Goal: Task Accomplishment & Management: Use online tool/utility

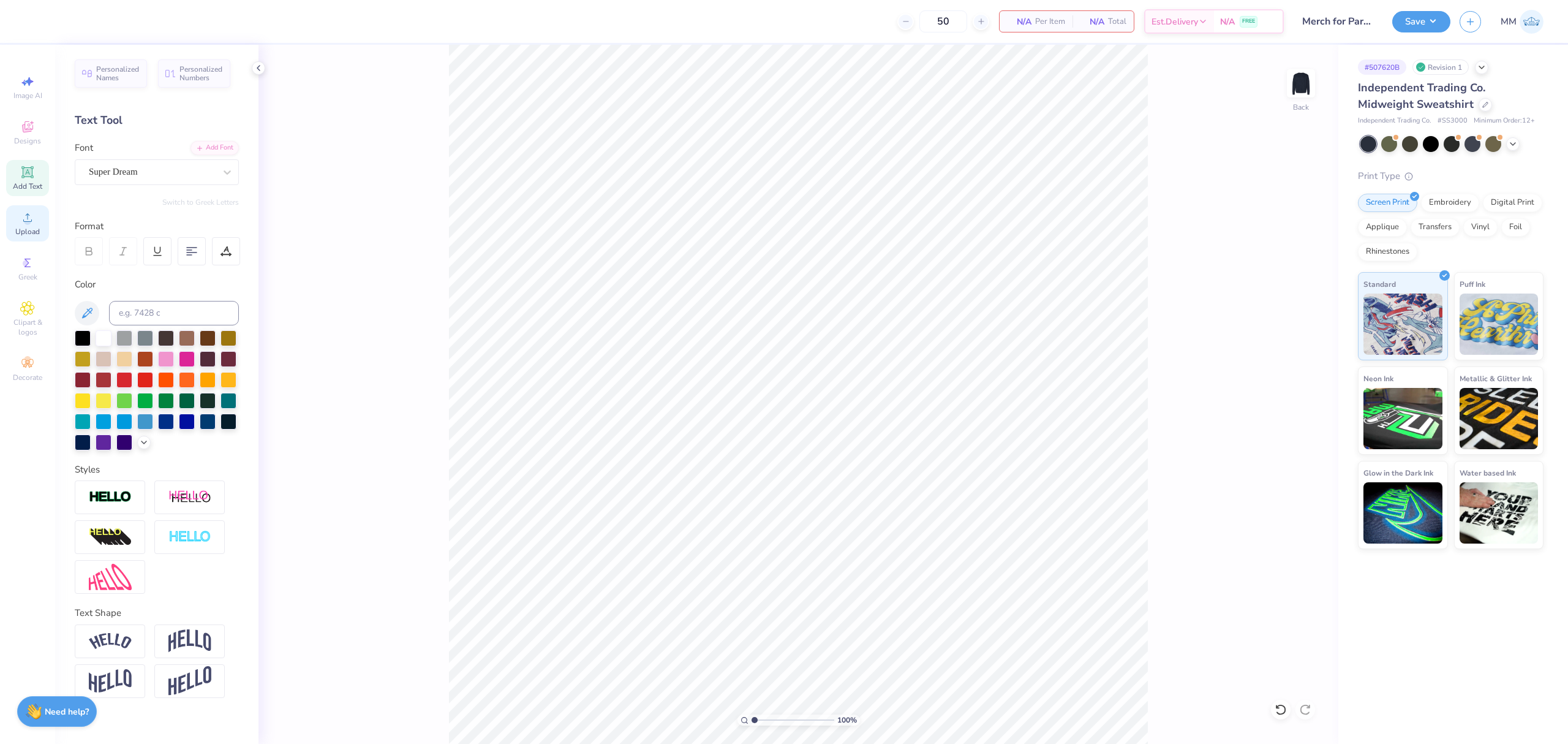
click at [30, 216] on icon at bounding box center [27, 217] width 15 height 15
click at [1285, 341] on input "15.00" at bounding box center [1293, 338] width 44 height 17
type input "12.00"
type input "11.12"
type input "6.19"
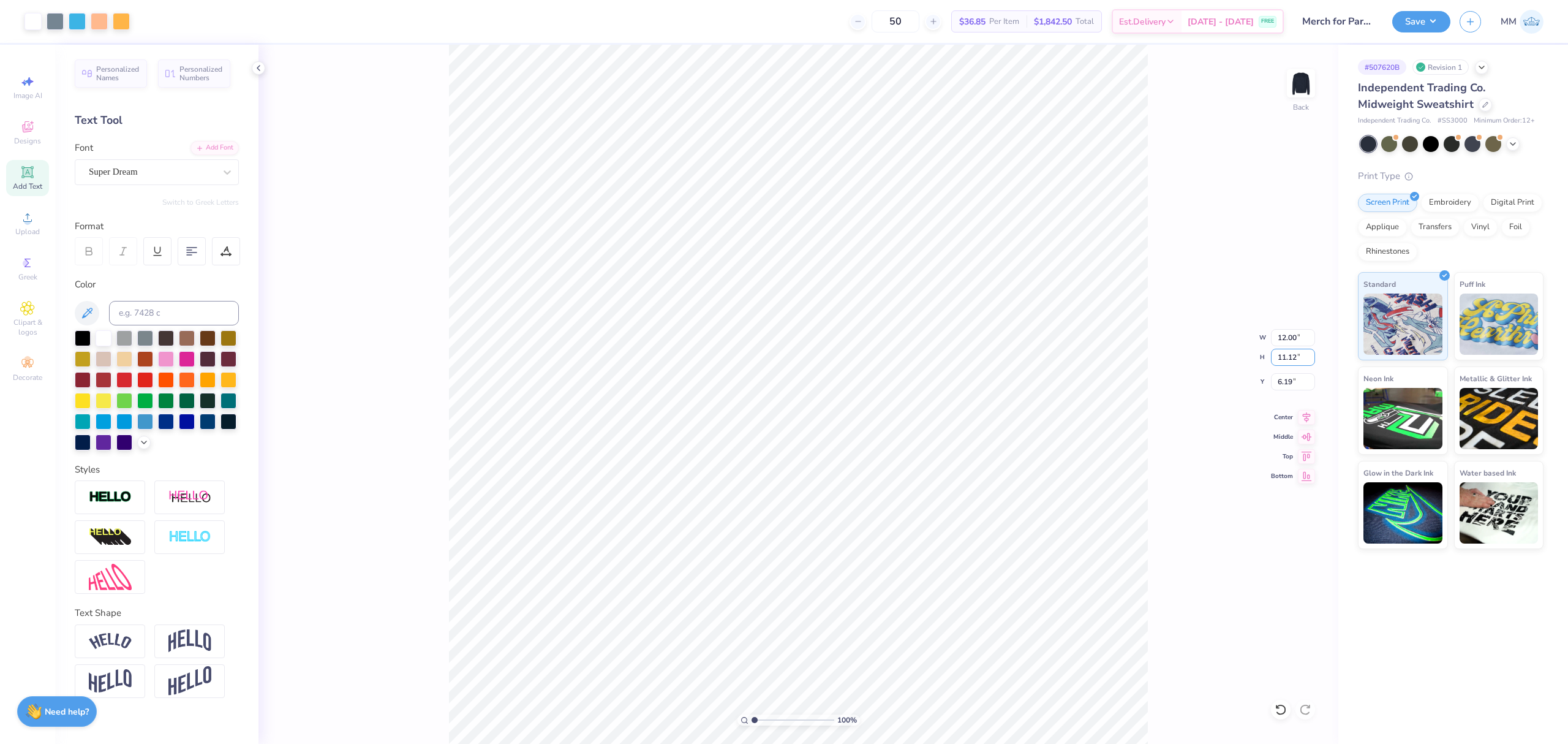
click at [1303, 347] on div "100 % Back W 12.00 12.00 " H 11.12 11.12 " Y 6.19 6.19 " Center Middle Top Bott…" at bounding box center [798, 394] width 1080 height 699
click at [1290, 331] on input "12.00" at bounding box center [1293, 338] width 44 height 17
type input "11.00"
type input "10.19"
click at [1278, 380] on input "6.65" at bounding box center [1293, 381] width 44 height 17
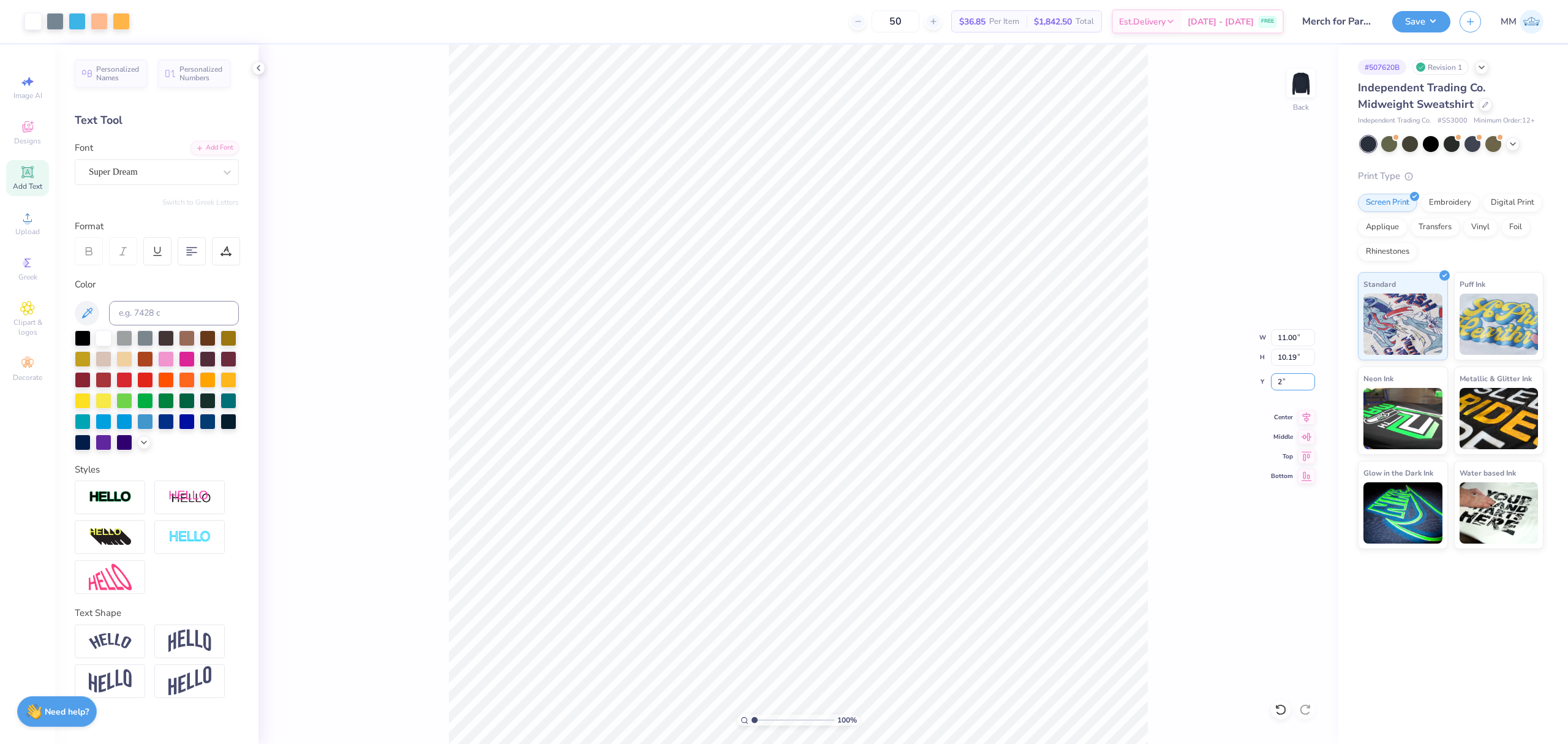
type input "2.00"
click at [1280, 380] on input "2.00" at bounding box center [1293, 381] width 44 height 17
type input "3.00"
click at [27, 183] on span "Add Text" at bounding box center [28, 186] width 30 height 10
type input "6.13"
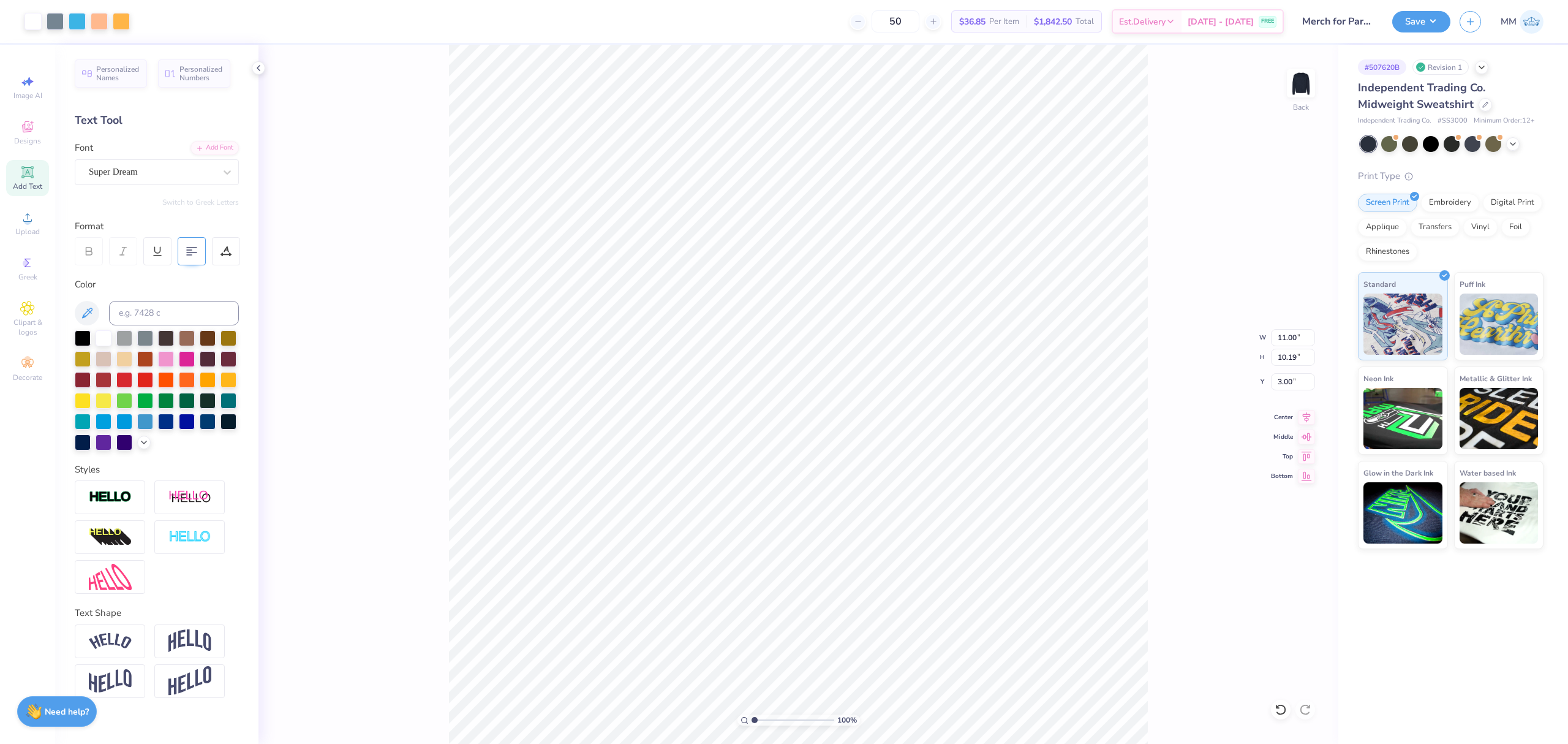
type input "1.78"
type input "10.86"
click at [212, 143] on div "Add Font" at bounding box center [215, 146] width 48 height 14
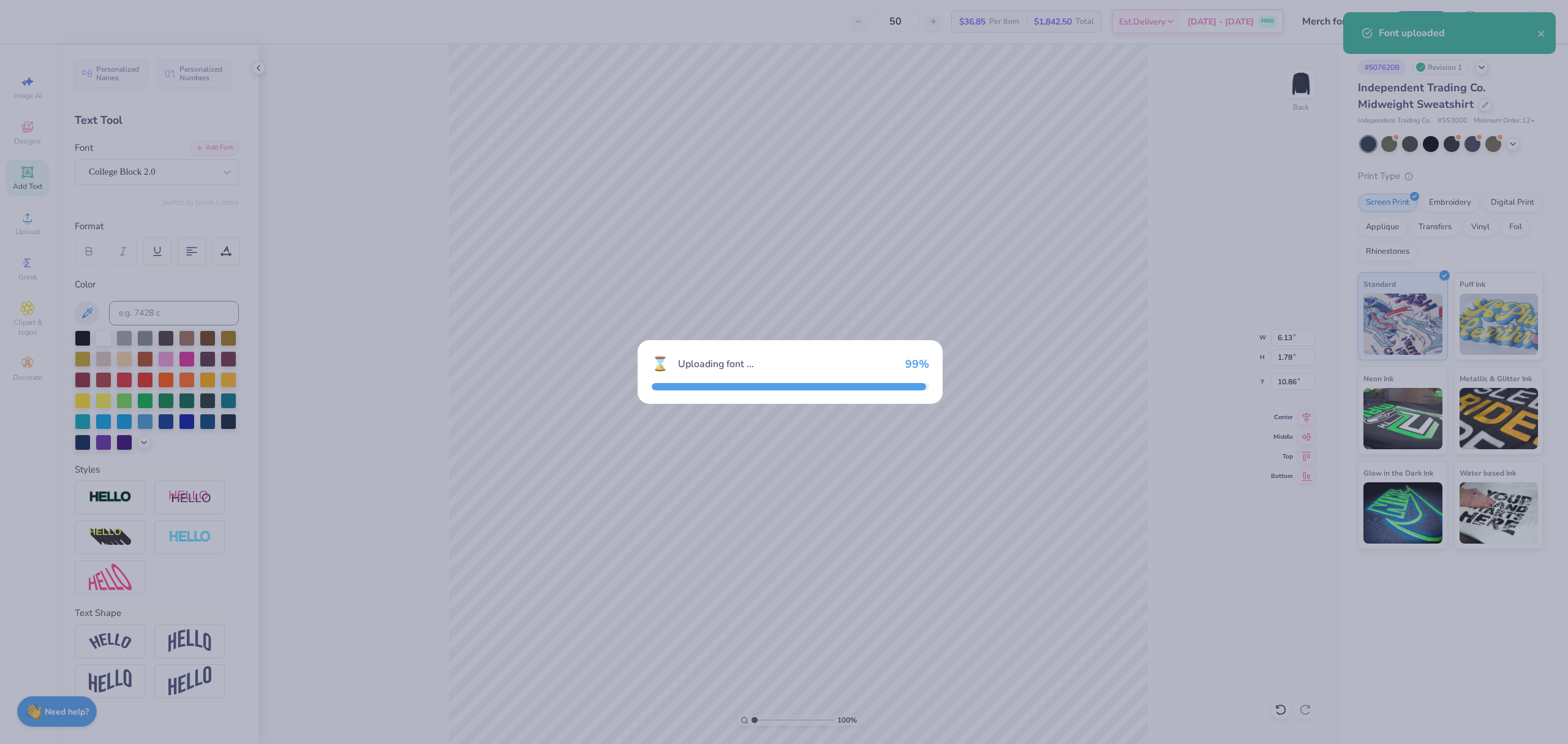
type input "5.58"
type input "2.23"
type input "10.64"
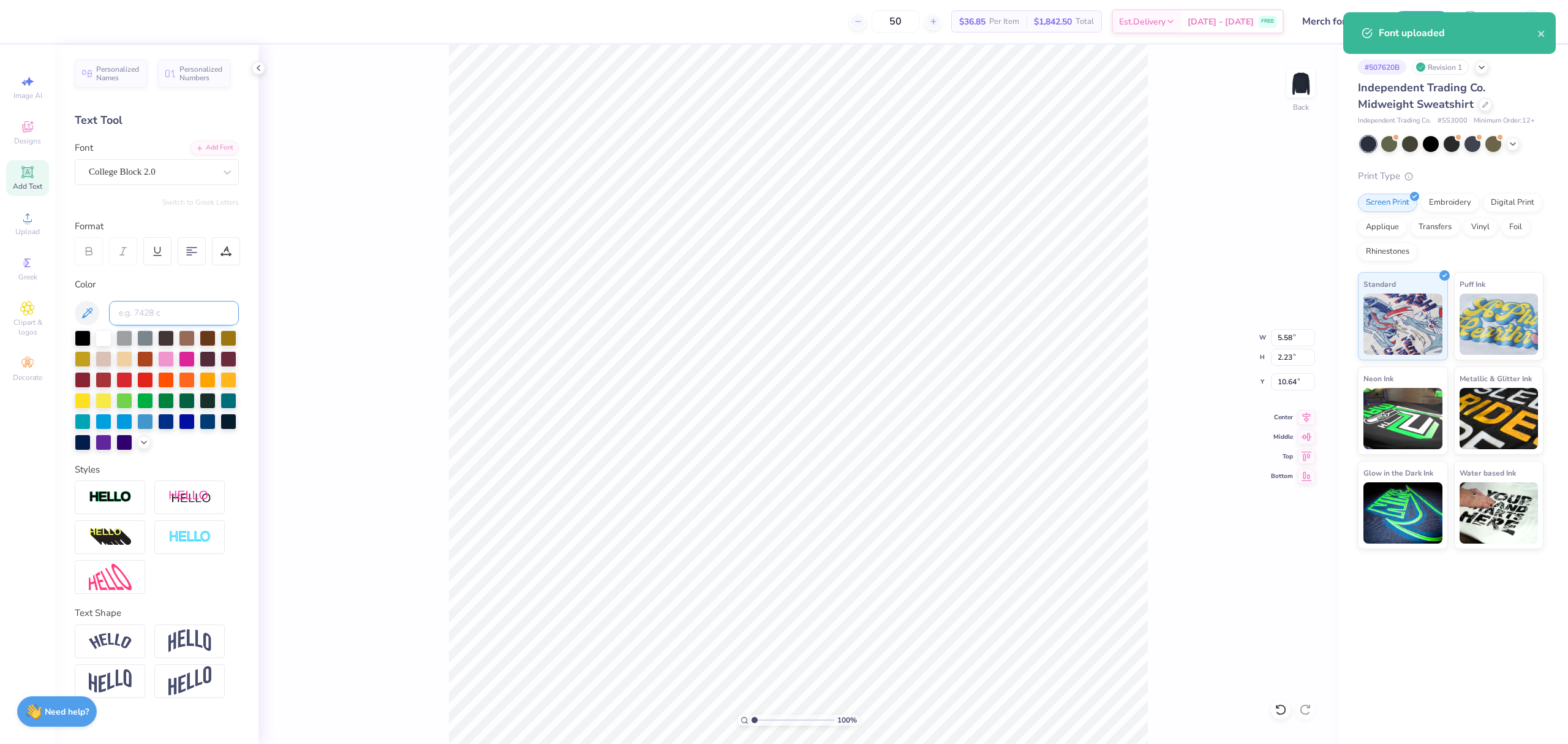
click at [123, 312] on input at bounding box center [174, 312] width 130 height 24
type input "1365"
type input "15.77"
type textarea "2025"
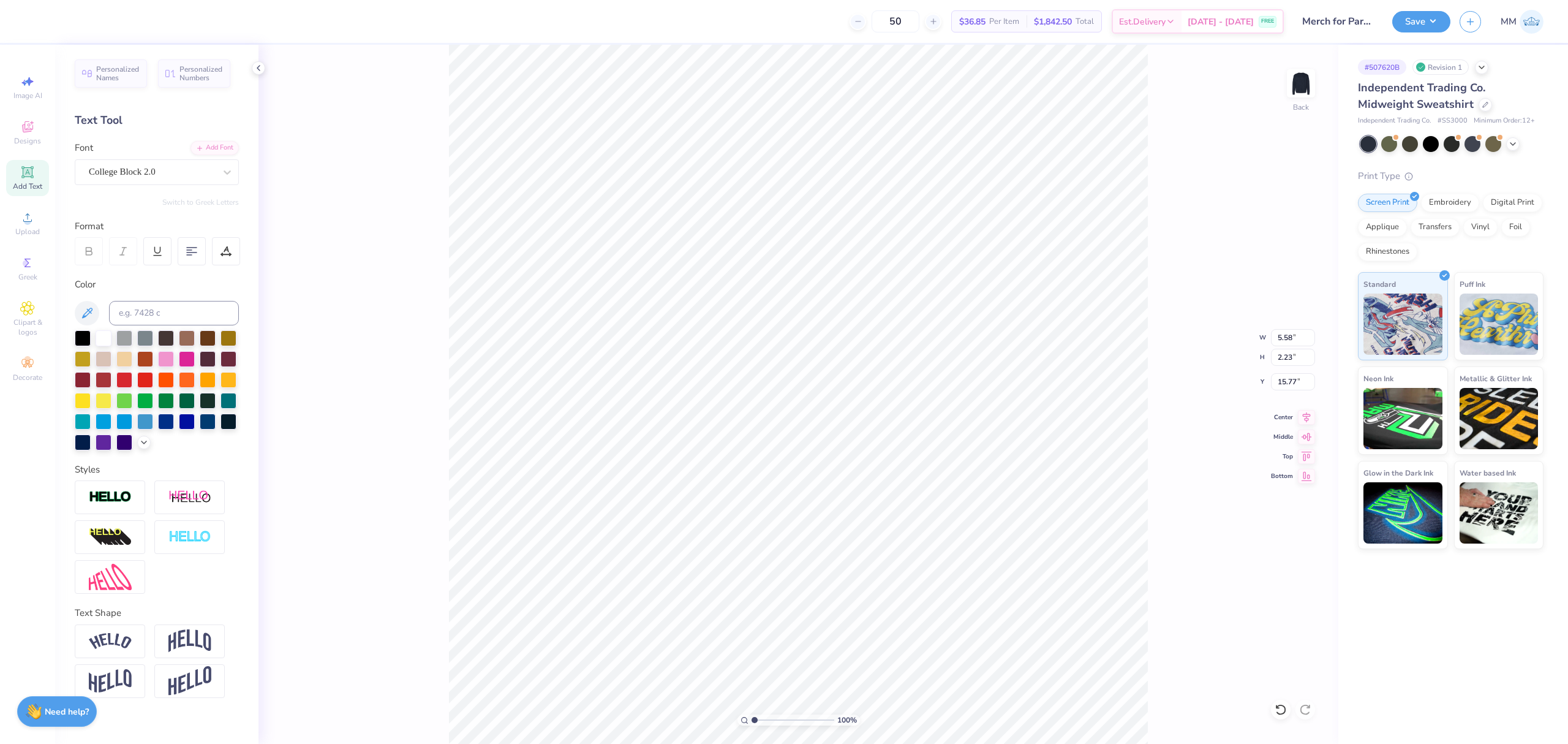
type input "4.85"
type input "2.11"
type input "0.97"
click at [909, 346] on li "Duplicate" at bounding box center [932, 341] width 96 height 24
type input "15.92"
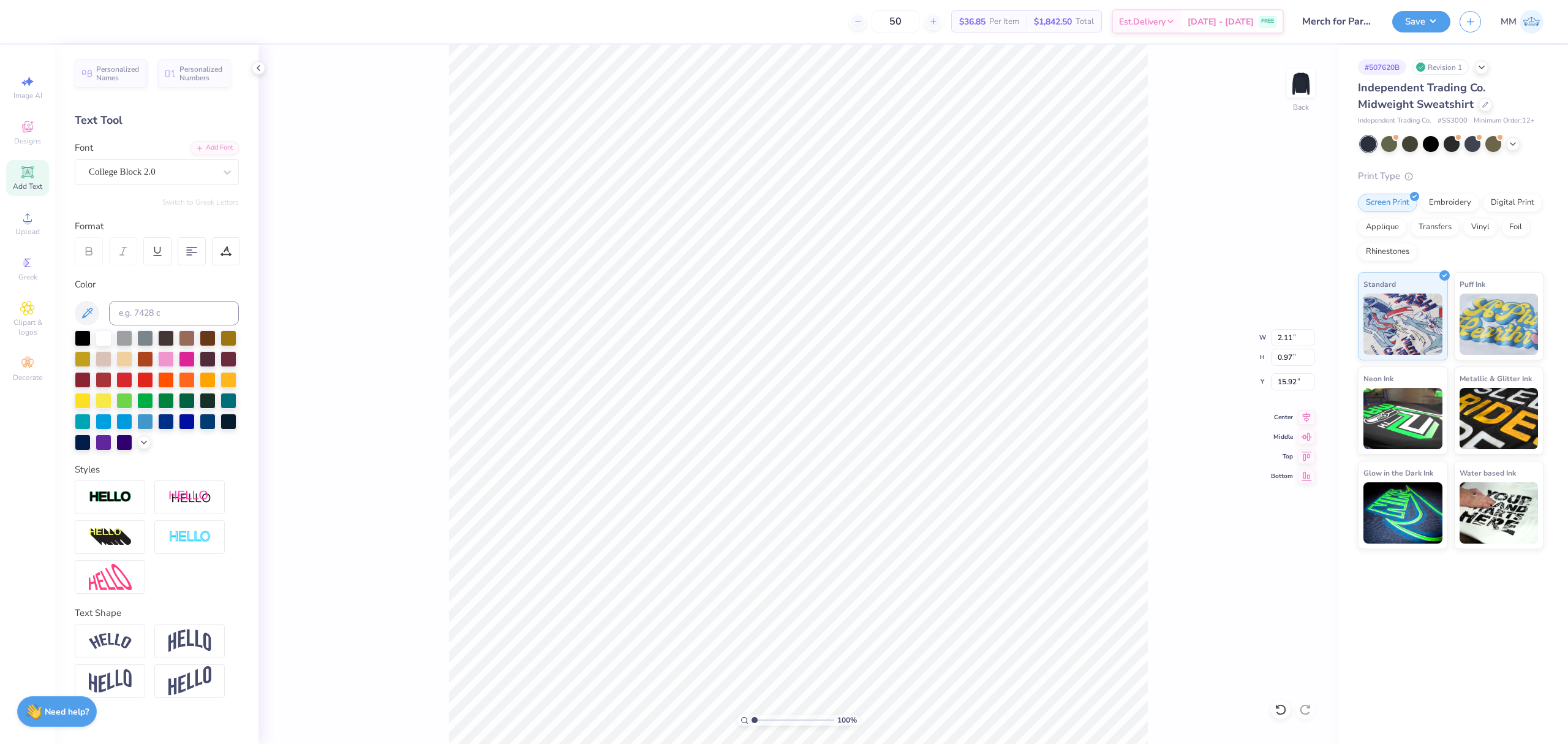
type textarea "Phi Kappa Sigma"
click at [226, 252] on icon at bounding box center [226, 251] width 11 height 11
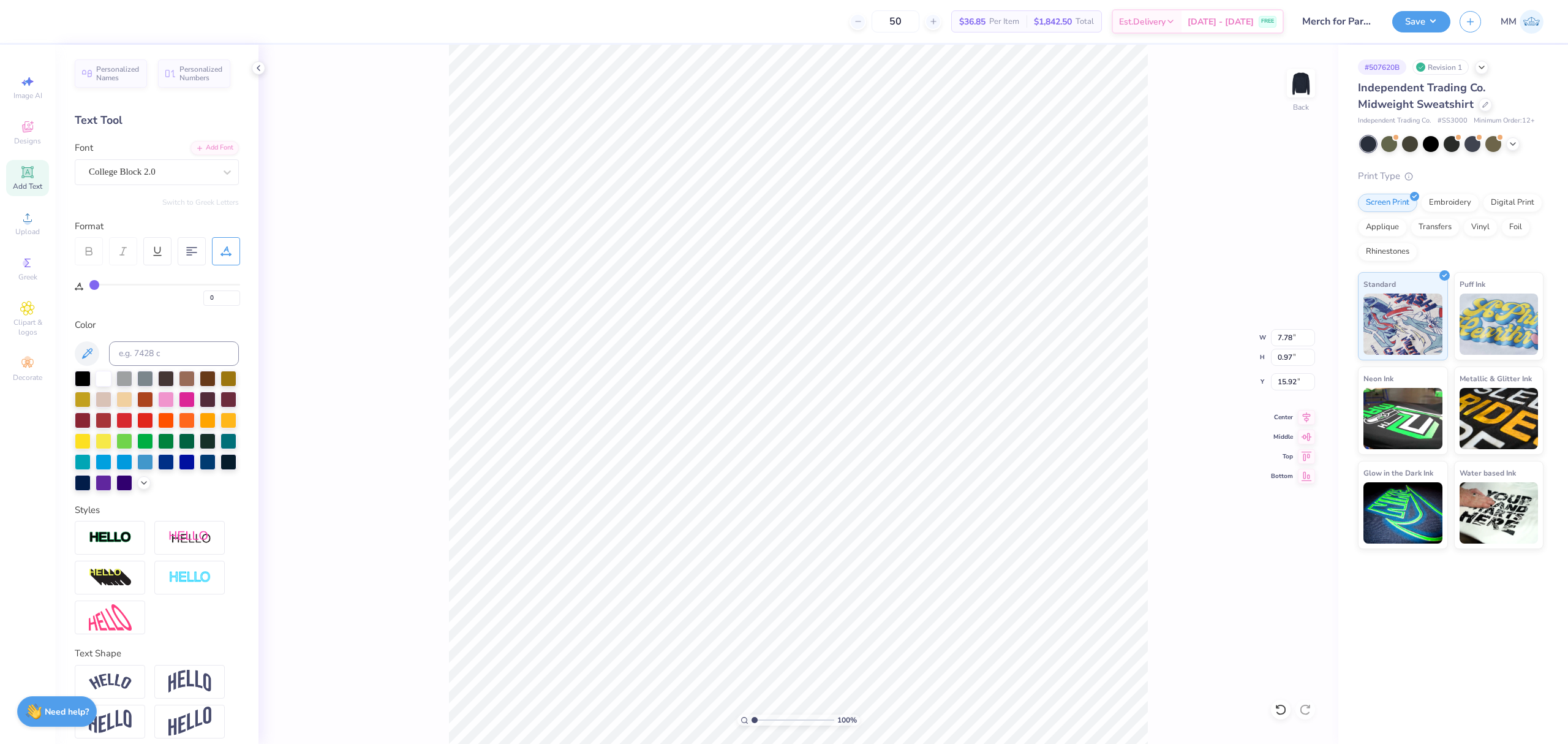
type input "4"
type input "5"
type input "6"
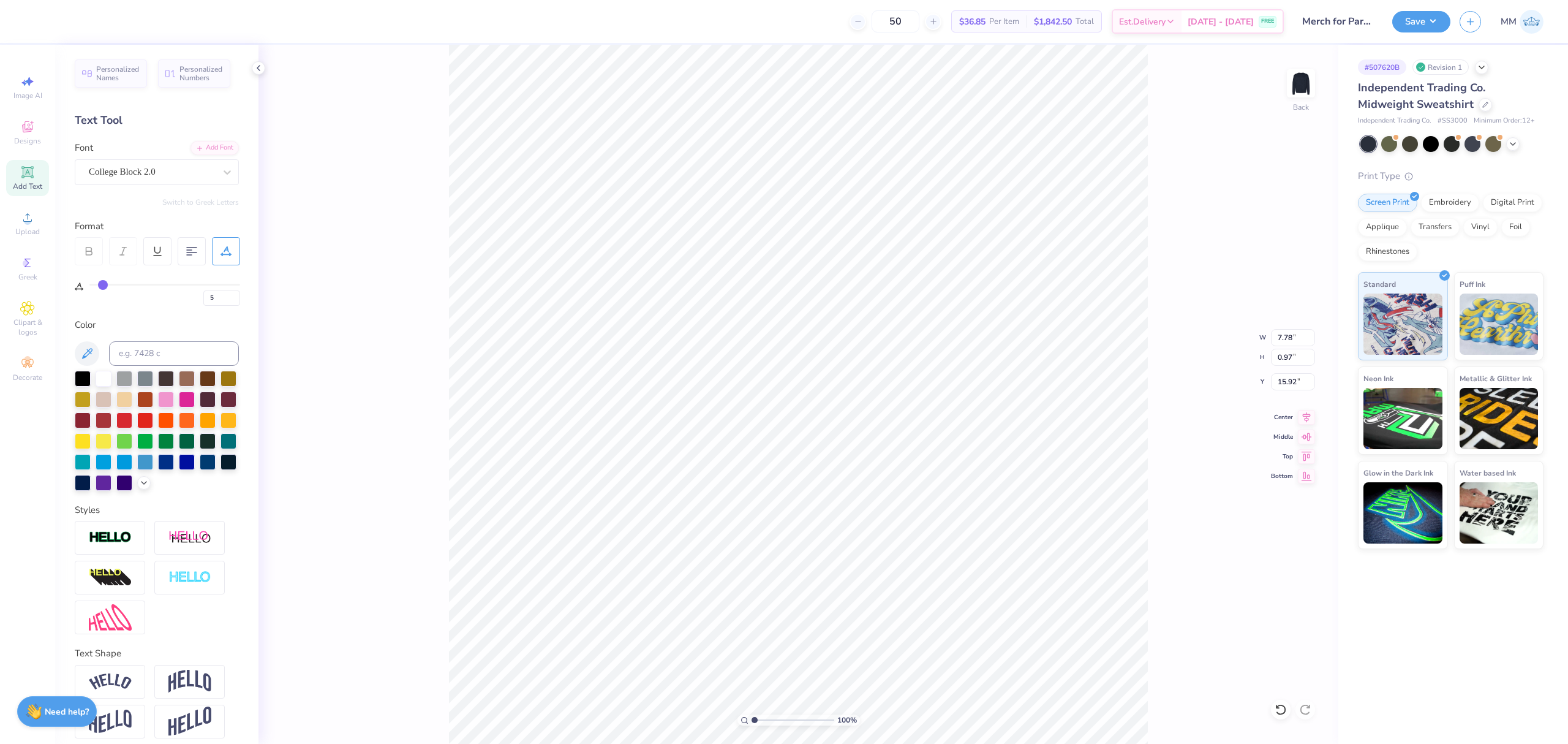
type input "6"
type input "9"
type input "13"
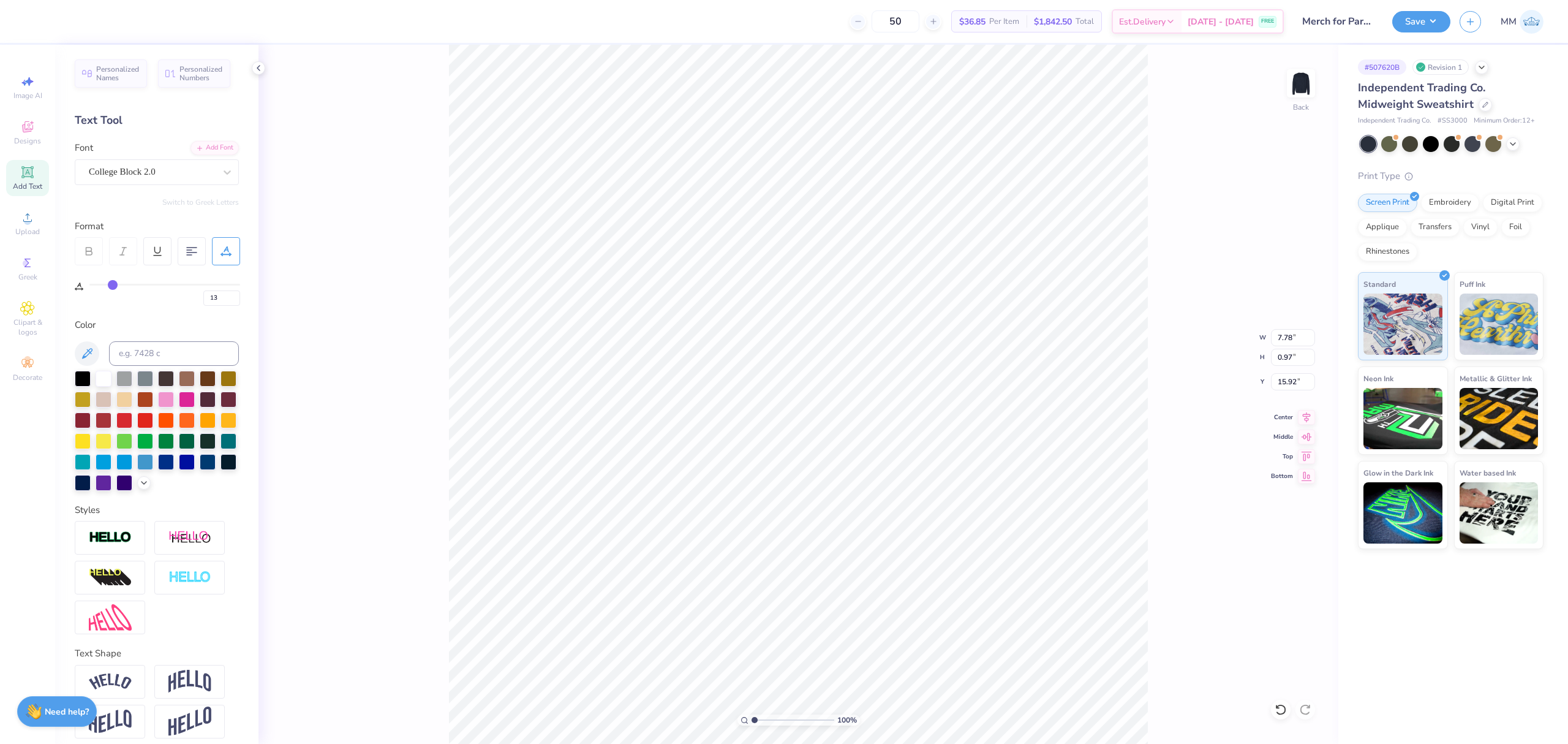
type input "17"
type input "18"
type input "19"
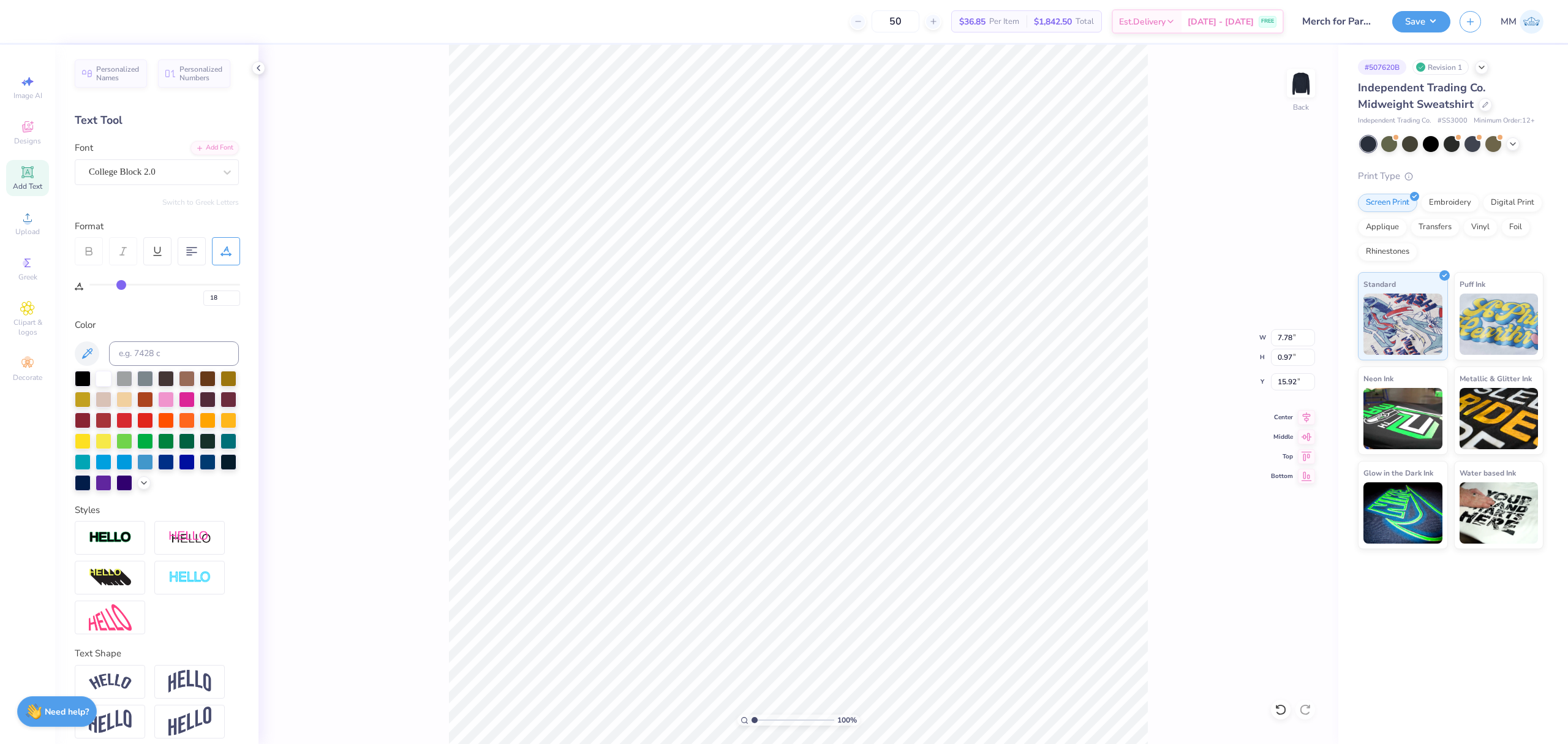
type input "19"
type input "20"
type input "21"
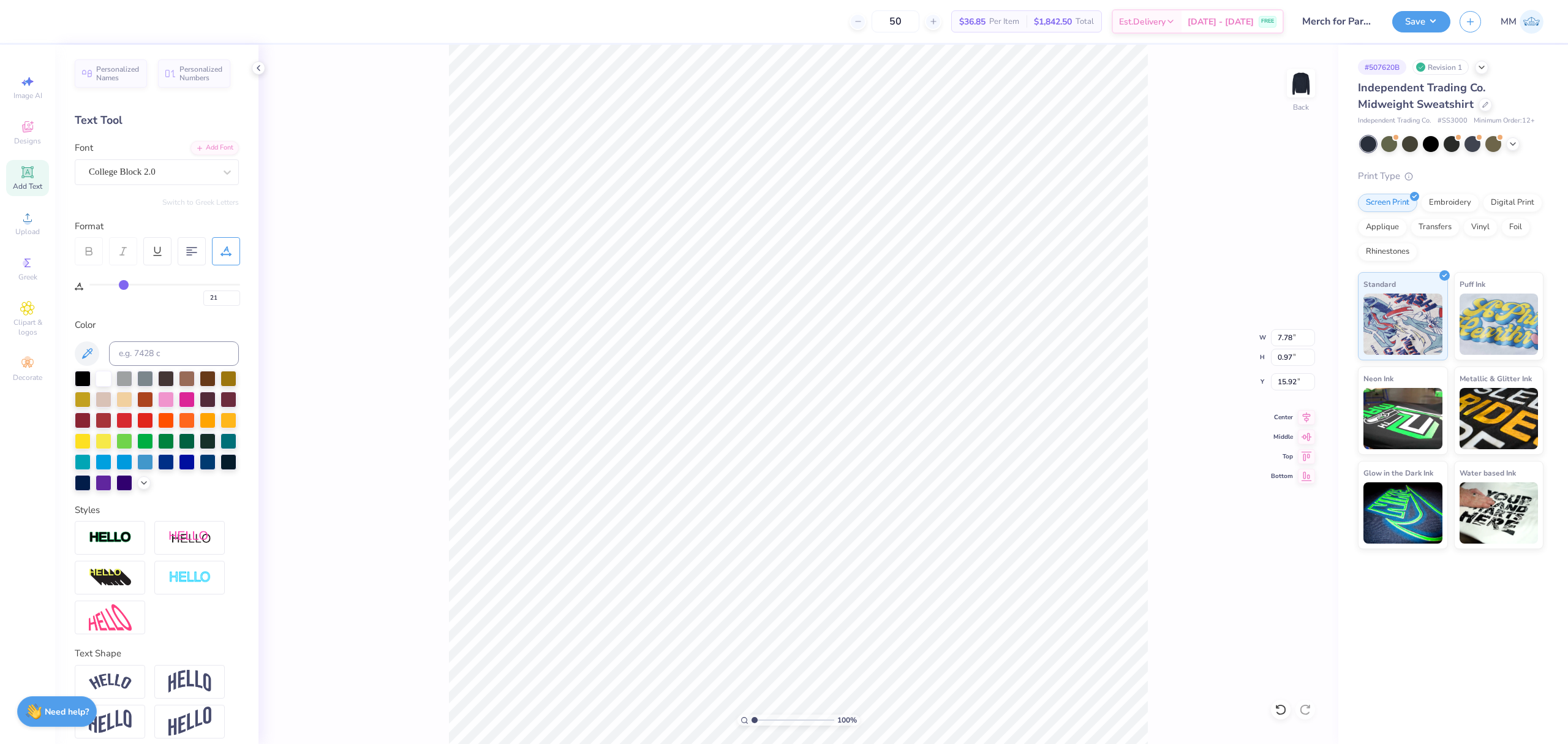
type input "22"
type input "23"
drag, startPoint x: 98, startPoint y: 282, endPoint x: 128, endPoint y: 281, distance: 30.0
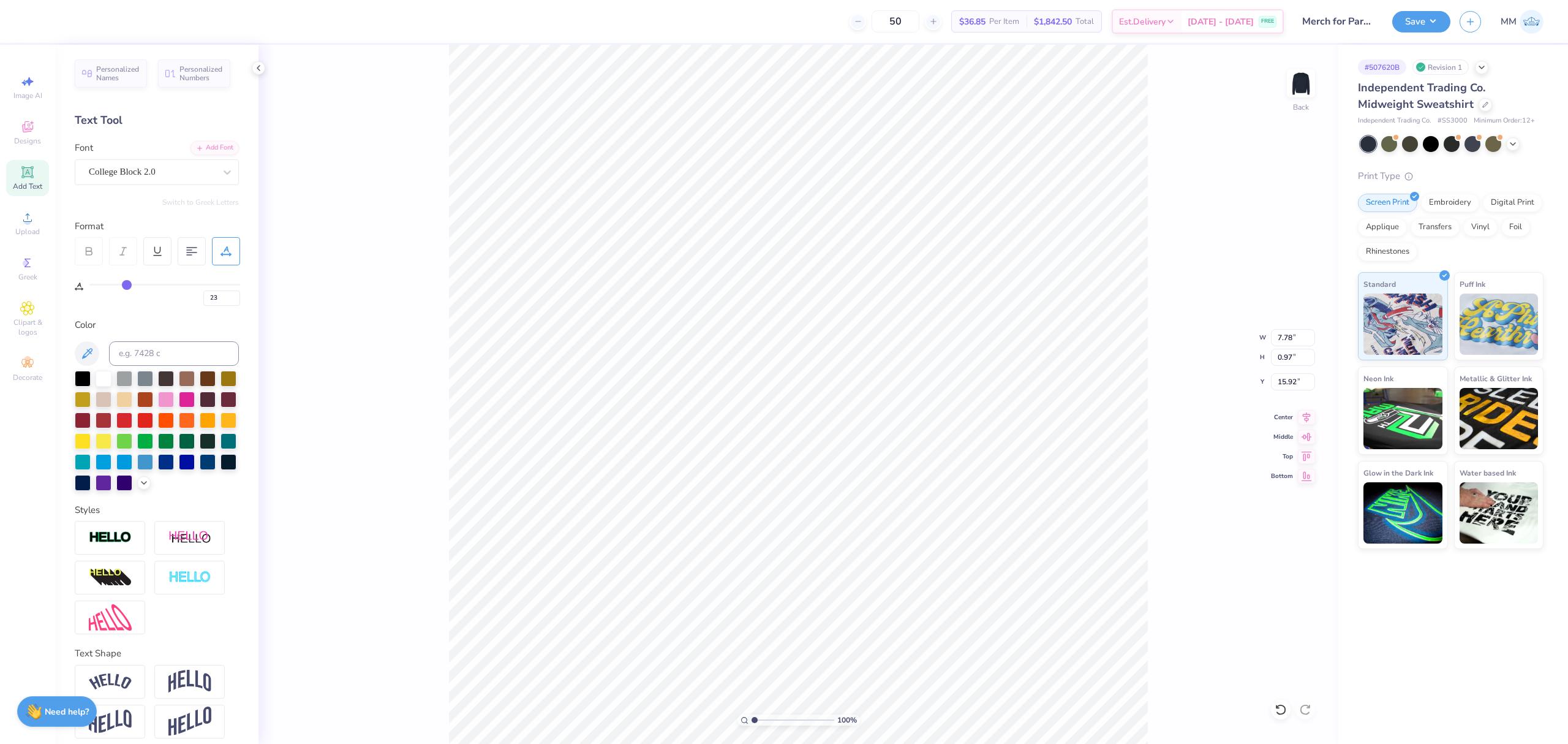
type input "23"
click at [128, 283] on input "range" at bounding box center [165, 284] width 151 height 2
type input "8.07"
type input "0.69"
type input "13.39"
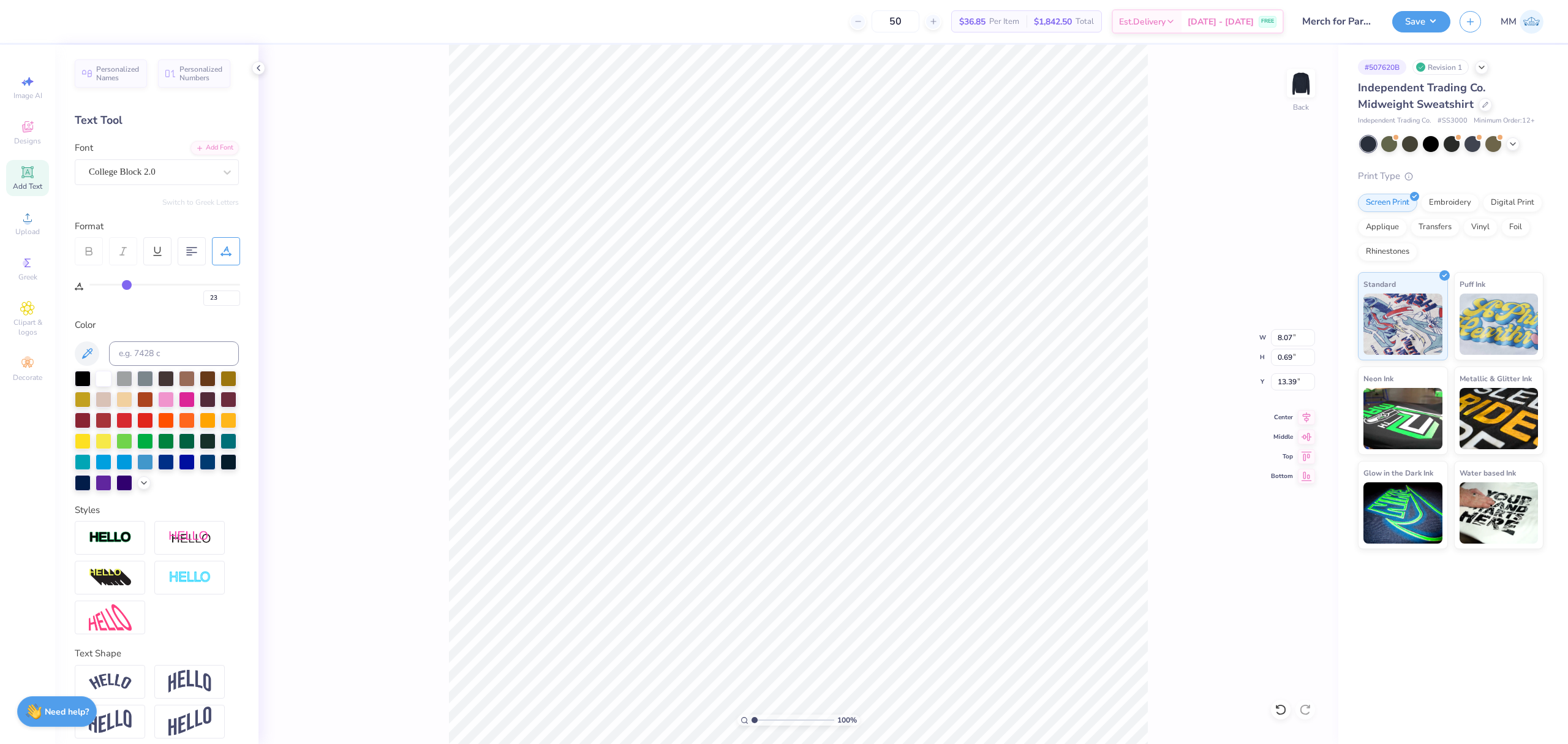
drag, startPoint x: 1307, startPoint y: 415, endPoint x: 1261, endPoint y: 427, distance: 47.5
click at [1304, 416] on icon at bounding box center [1307, 417] width 17 height 15
click at [444, 61] on div "100 % Back" at bounding box center [798, 394] width 1080 height 699
click at [13, 222] on div "Upload" at bounding box center [27, 223] width 43 height 36
click at [844, 704] on li "Send to Back" at bounding box center [851, 702] width 96 height 24
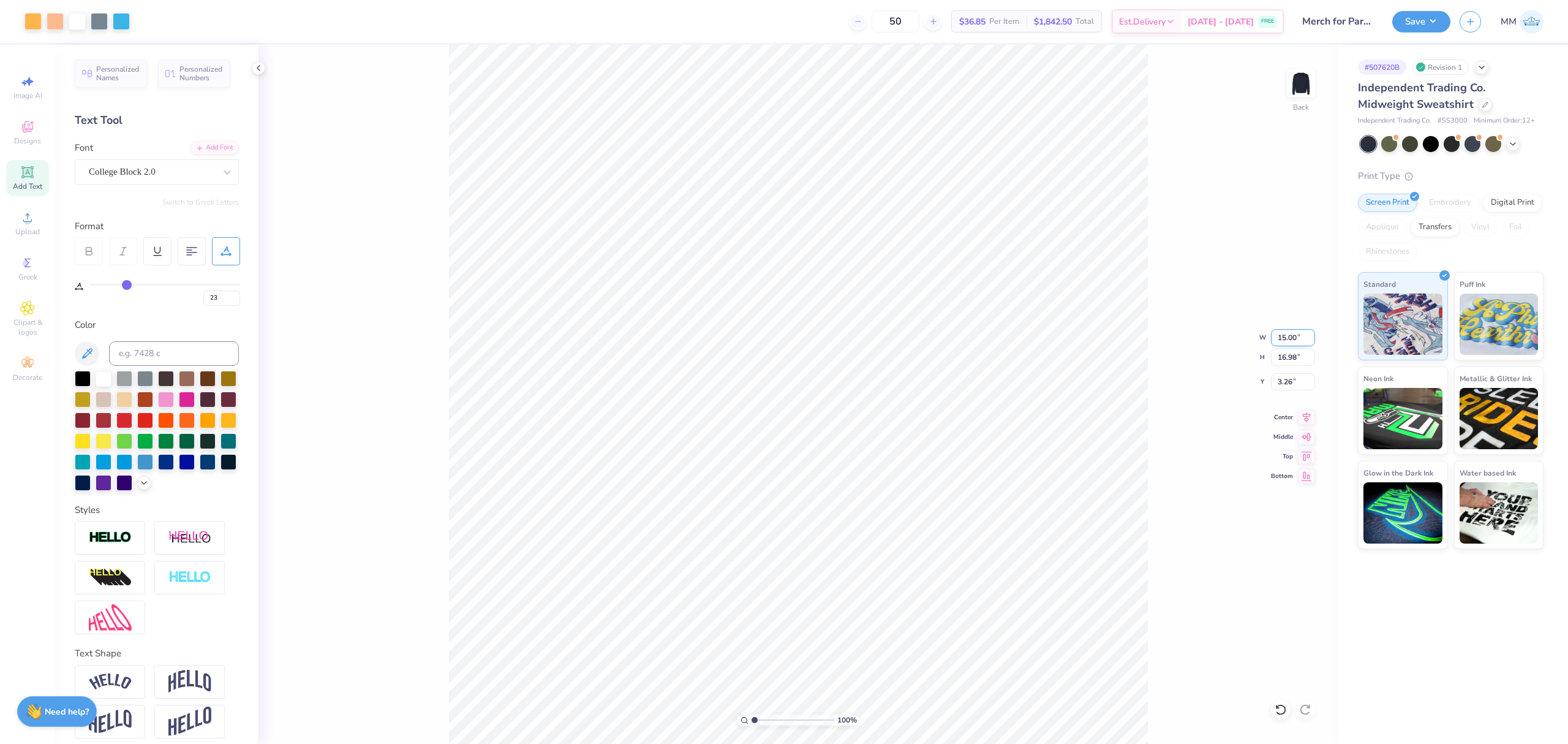
click at [1282, 334] on input "15.00" at bounding box center [1293, 338] width 44 height 17
type input "10.00"
type input "11.32"
type input "3.17"
type input "8.07"
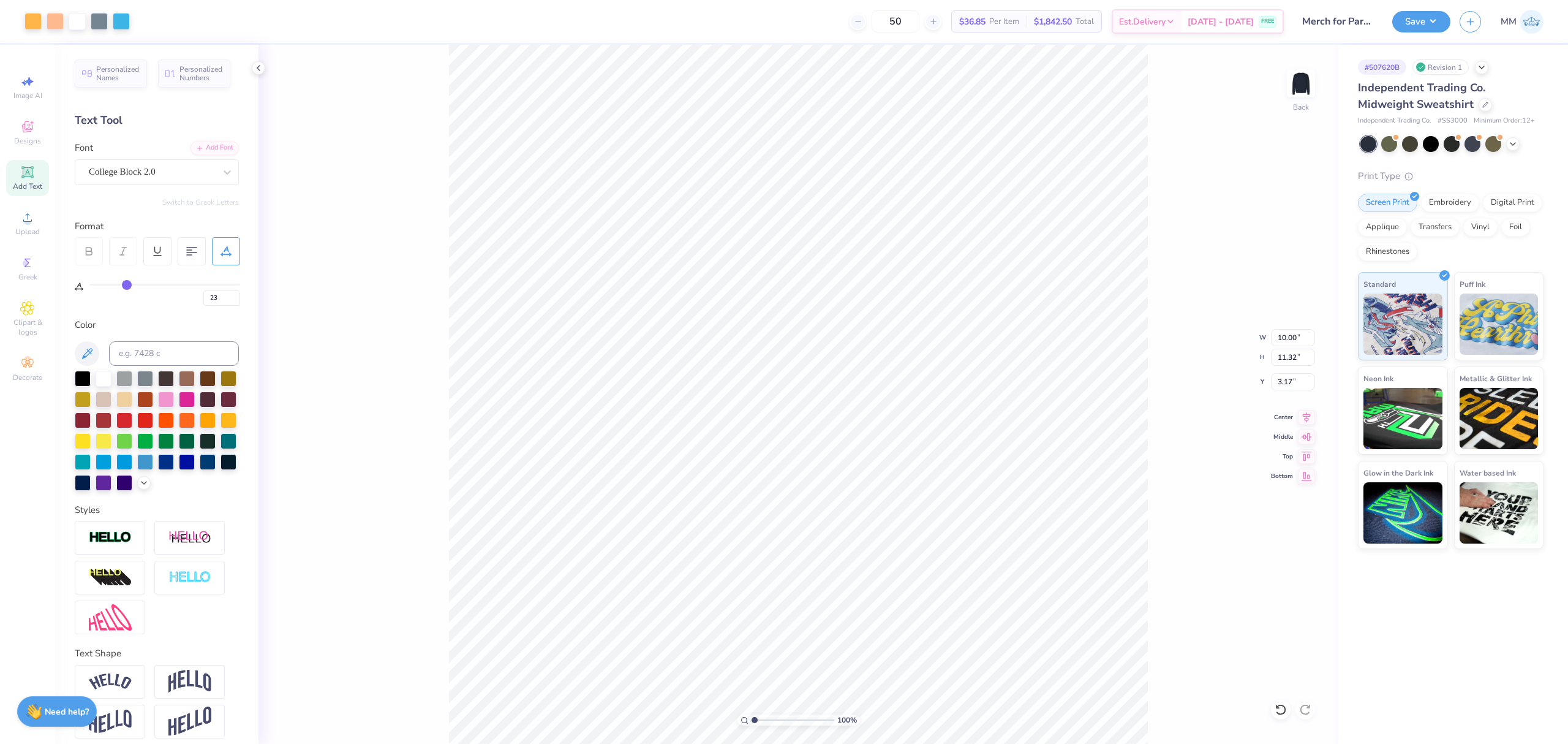
type input "0.69"
type input "14.49"
click at [1298, 417] on icon at bounding box center [1307, 415] width 17 height 15
type input "10.00"
type input "11.32"
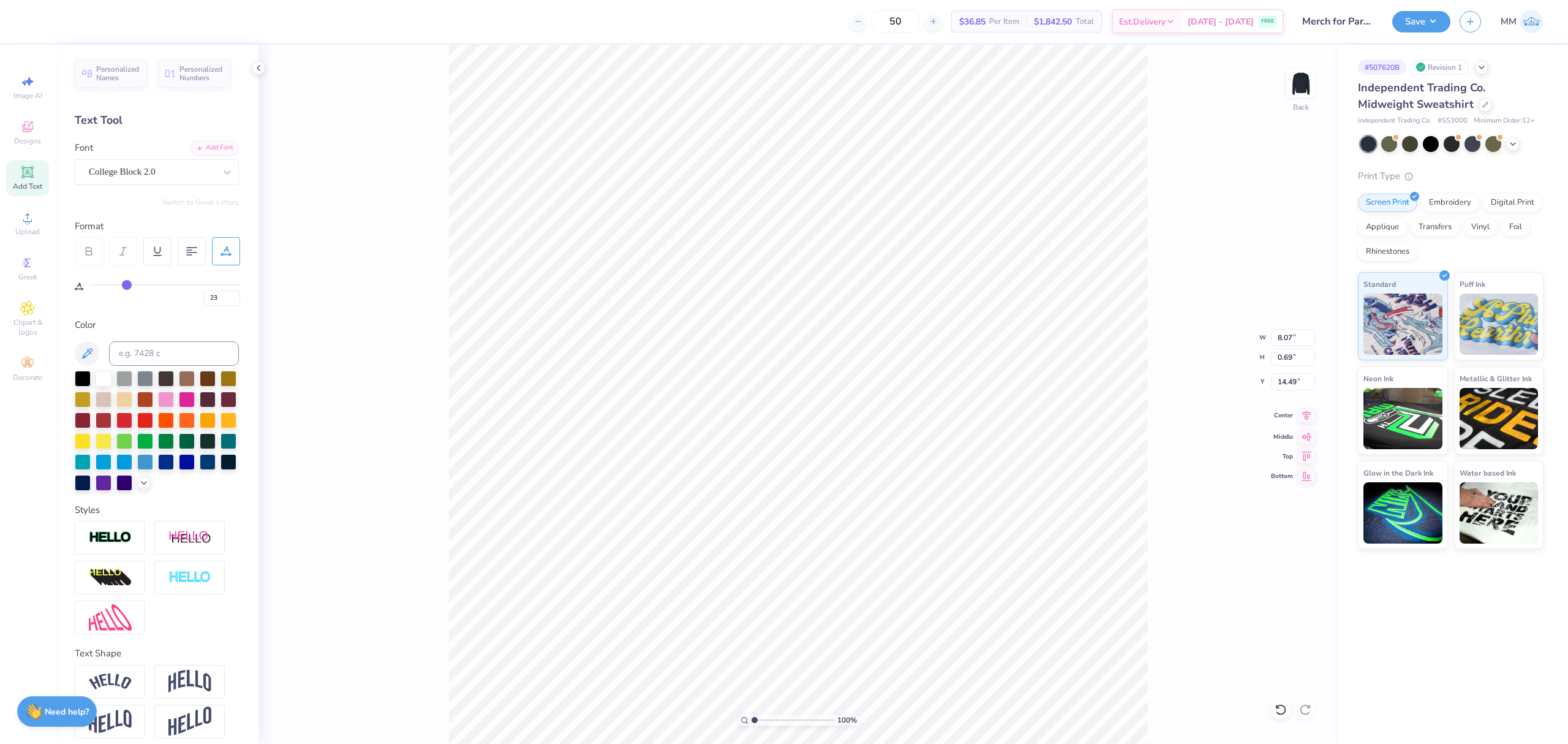
type input "3.17"
click at [1303, 414] on icon at bounding box center [1307, 415] width 17 height 15
type input "2.53"
click at [767, 719] on input "range" at bounding box center [793, 720] width 82 height 11
type input "2.11"
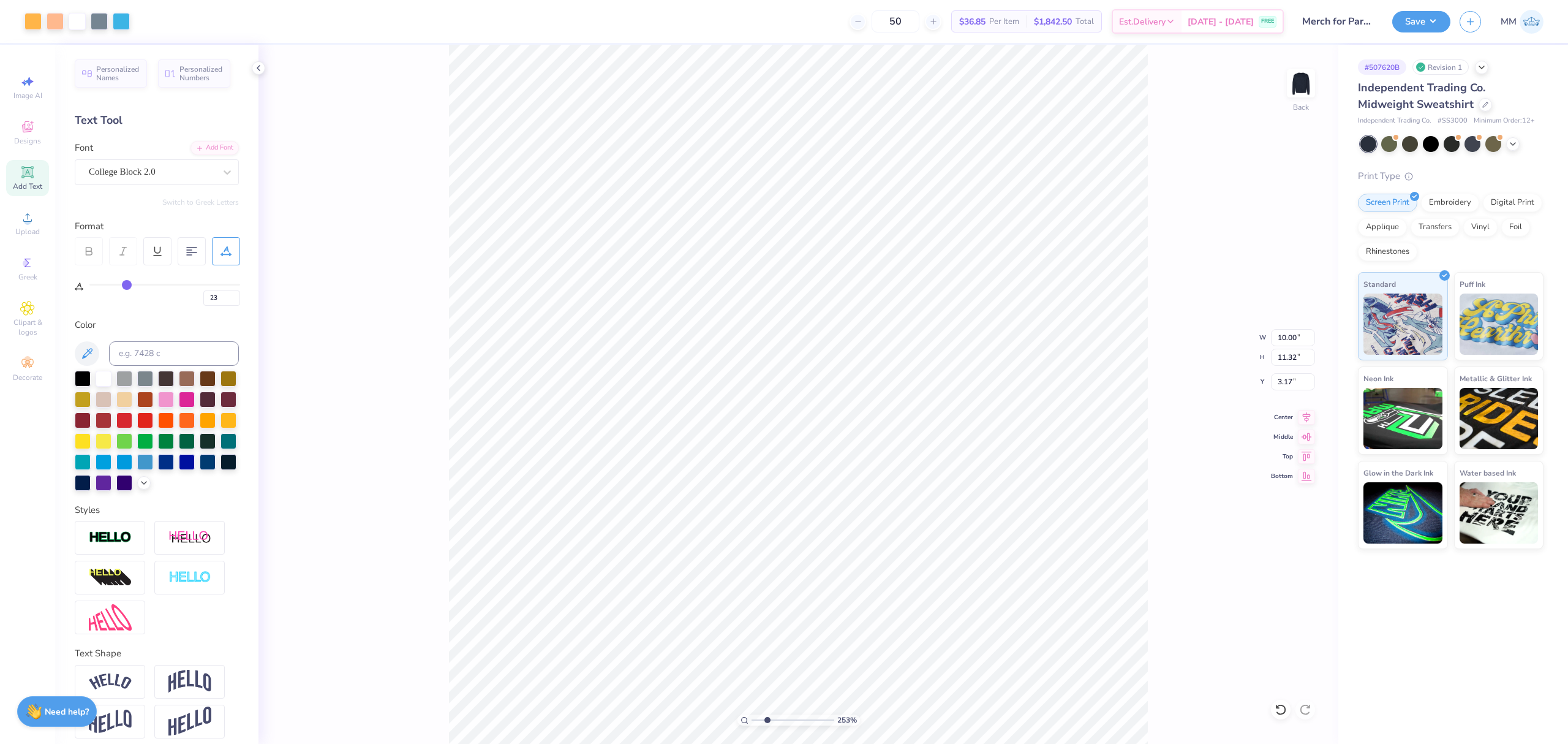
type input "0.97"
type input "3.75"
type input "0"
type input "1.74"
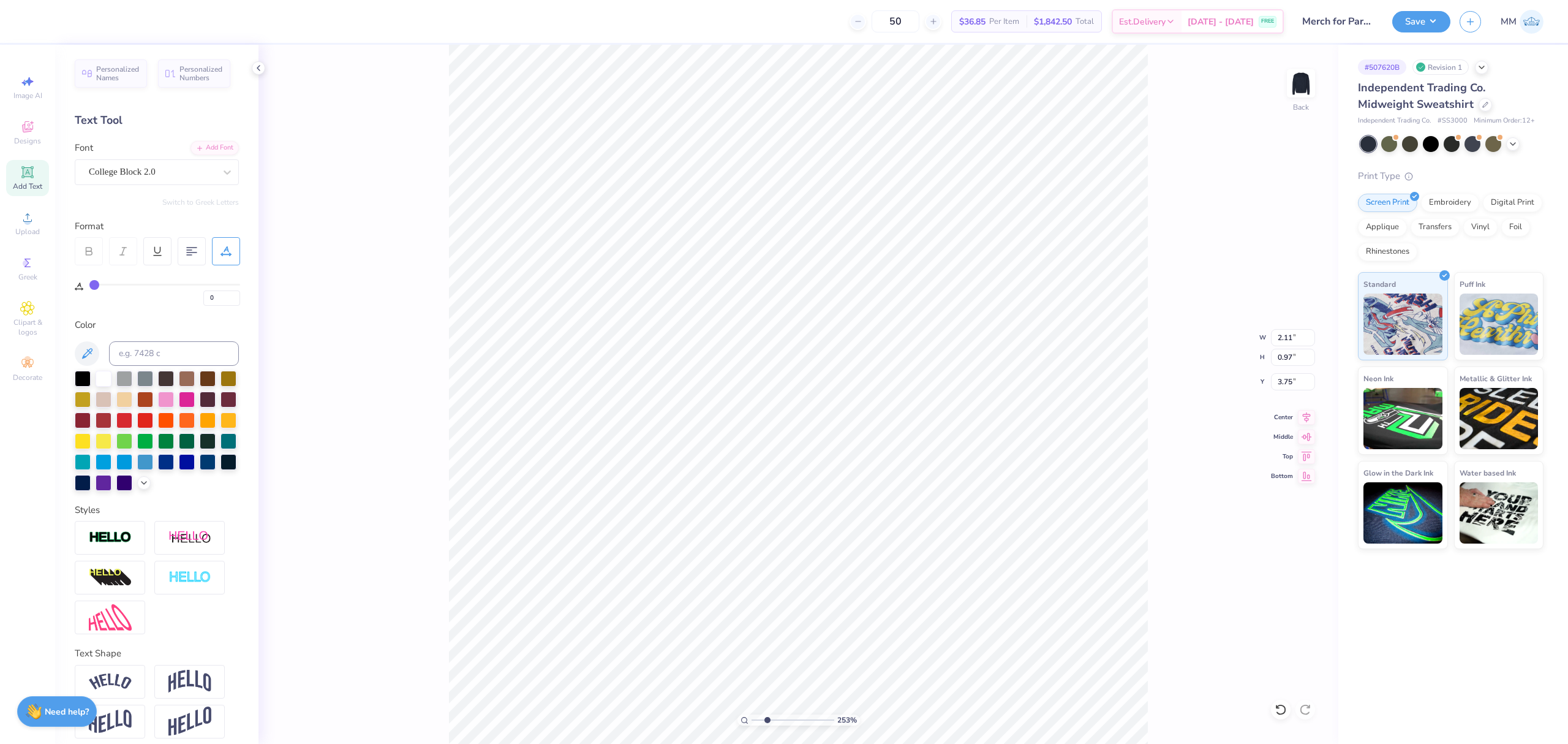
type input "0.80"
type input "3.83"
type input "1.88"
type input "0.86"
type input "3.78"
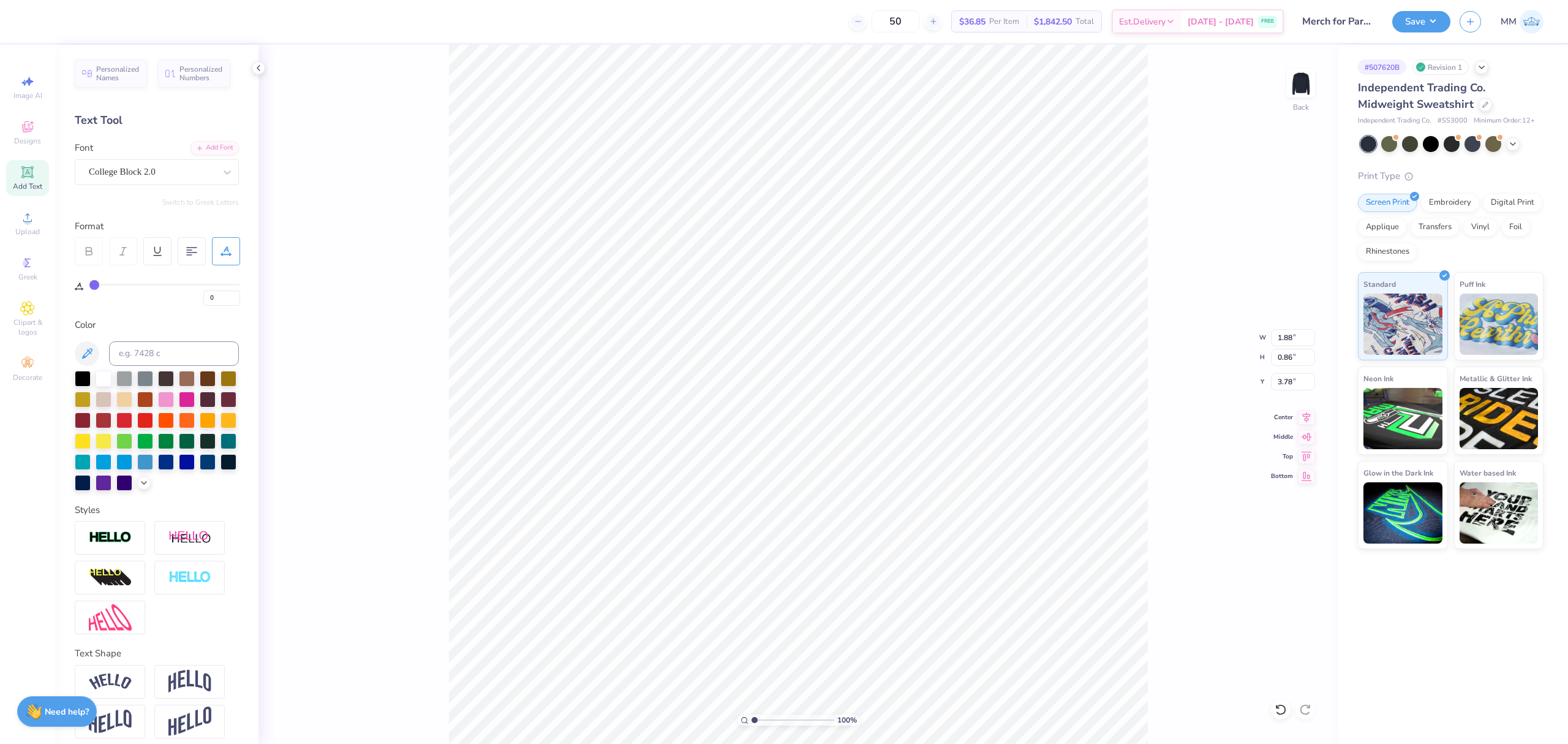
drag, startPoint x: 767, startPoint y: 721, endPoint x: 701, endPoint y: 712, distance: 66.6
type input "1"
click at [752, 714] on input "range" at bounding box center [793, 720] width 82 height 11
type input "23"
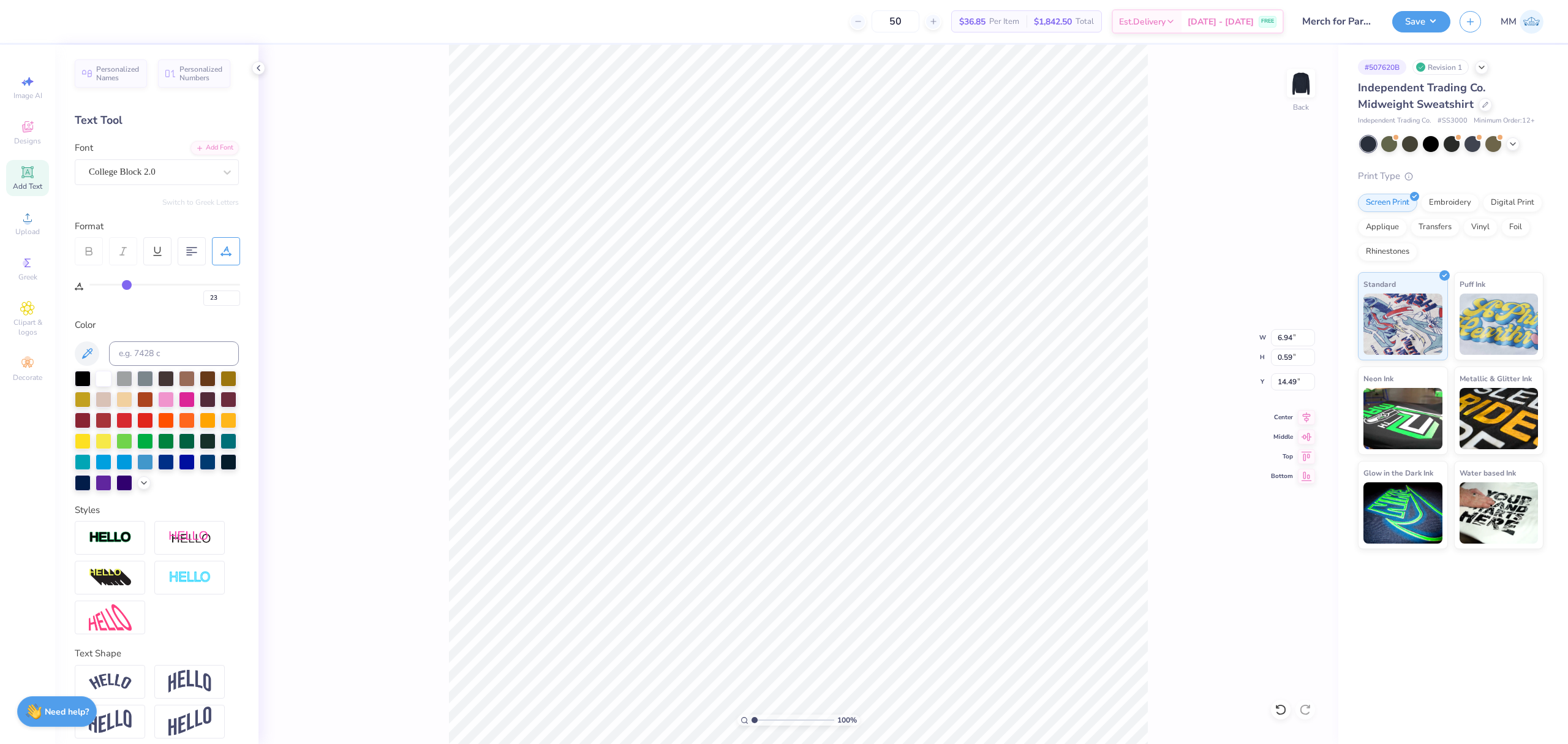
type input "6.94"
type input "0.59"
click at [1303, 415] on icon at bounding box center [1307, 415] width 17 height 15
click at [1426, 22] on button "Save" at bounding box center [1421, 20] width 58 height 22
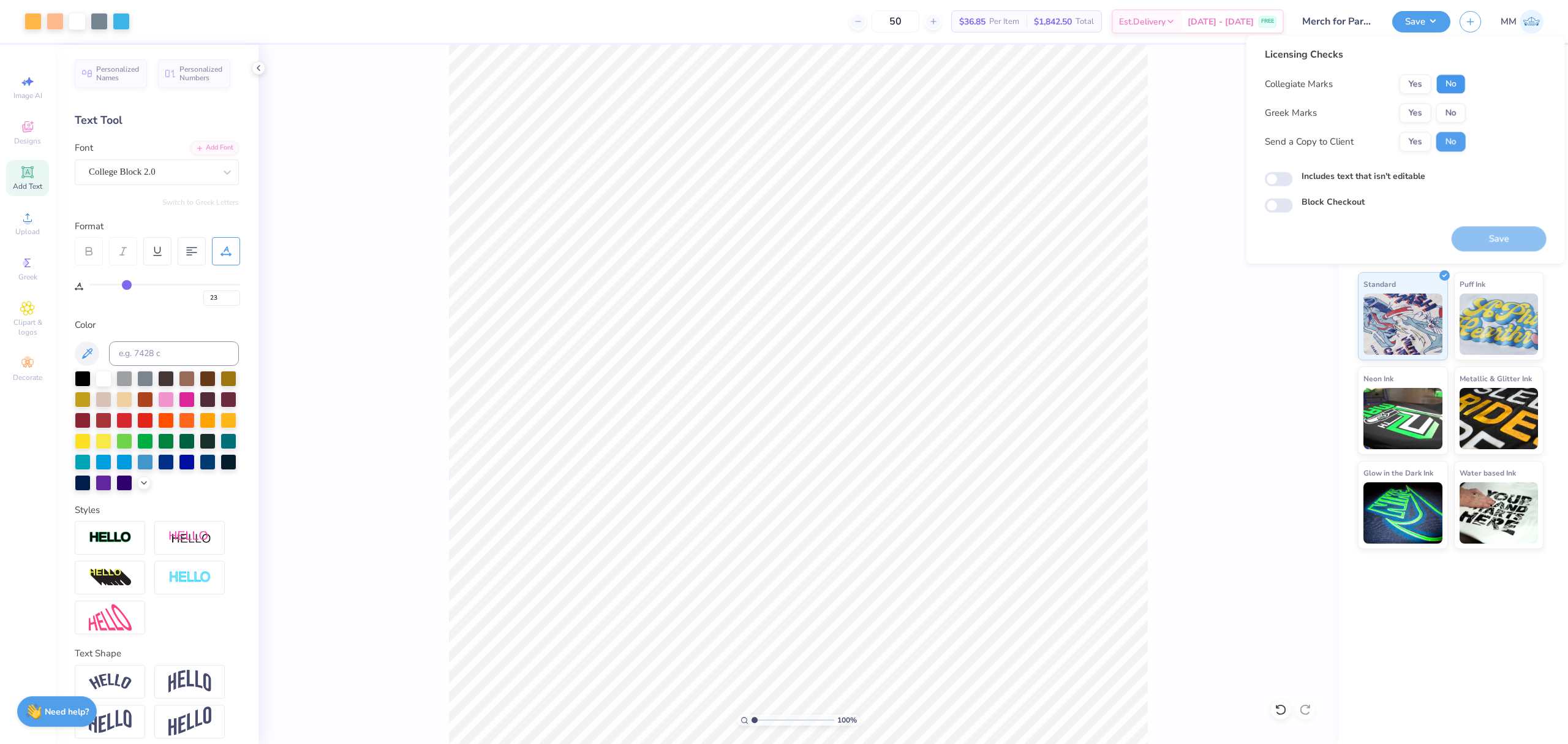
click at [1453, 76] on button "No" at bounding box center [1451, 83] width 30 height 19
click at [1408, 117] on button "Yes" at bounding box center [1415, 112] width 32 height 19
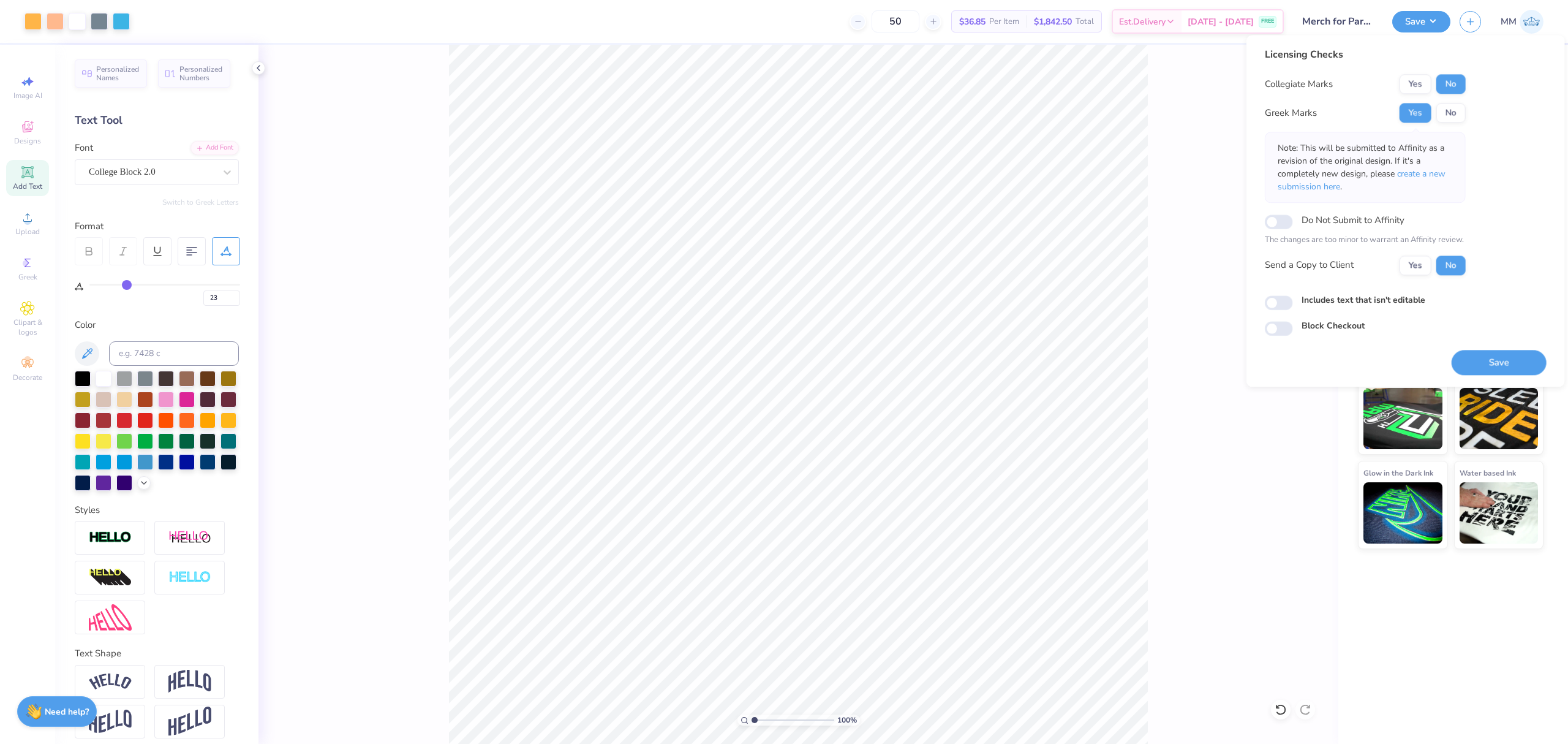
click at [1352, 299] on label "Includes text that isn't editable" at bounding box center [1363, 300] width 124 height 13
click at [1293, 299] on input "Includes text that isn't editable" at bounding box center [1279, 302] width 28 height 15
checkbox input "true"
click at [1480, 360] on button "Save" at bounding box center [1500, 362] width 95 height 25
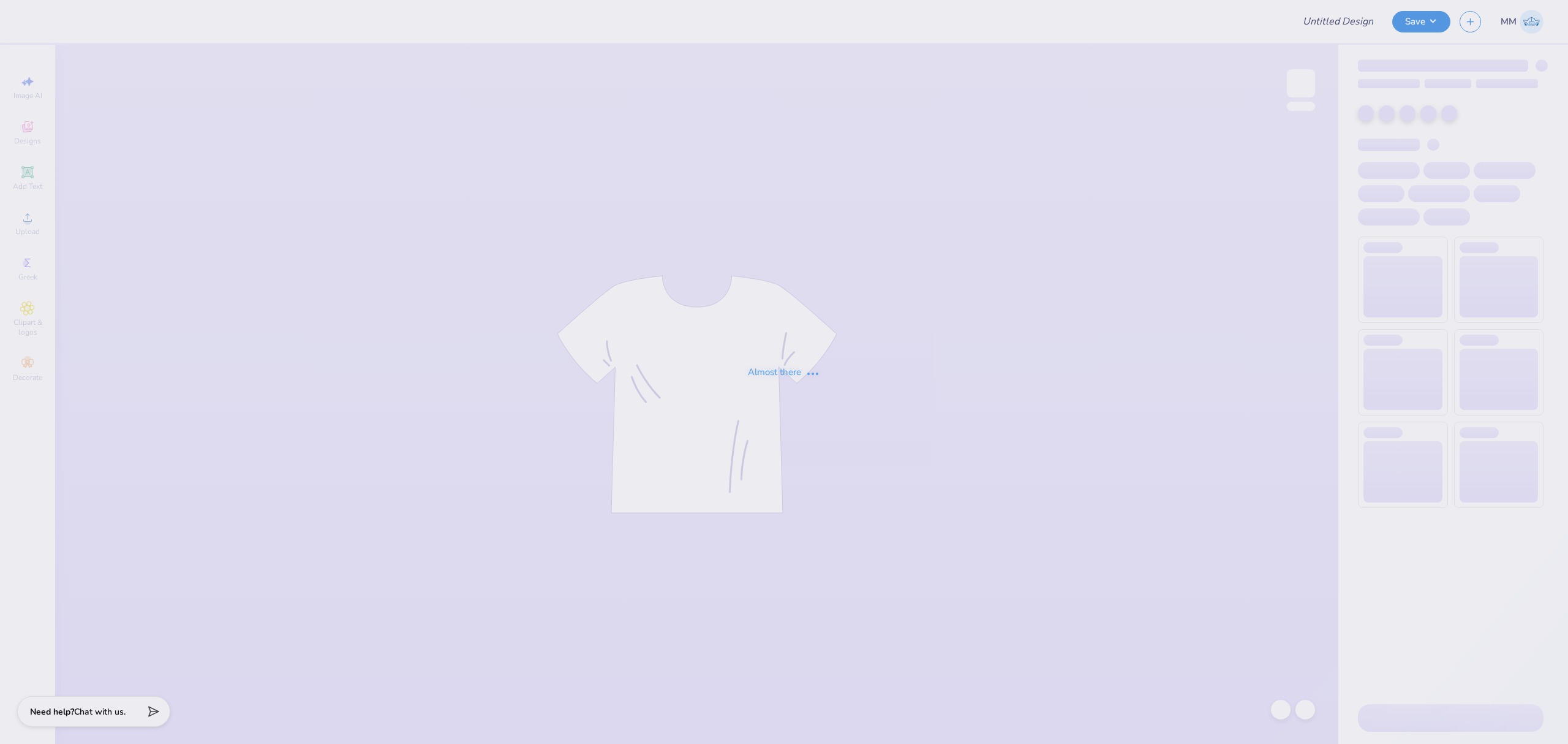
type input "Merch for Parents Weekend!"
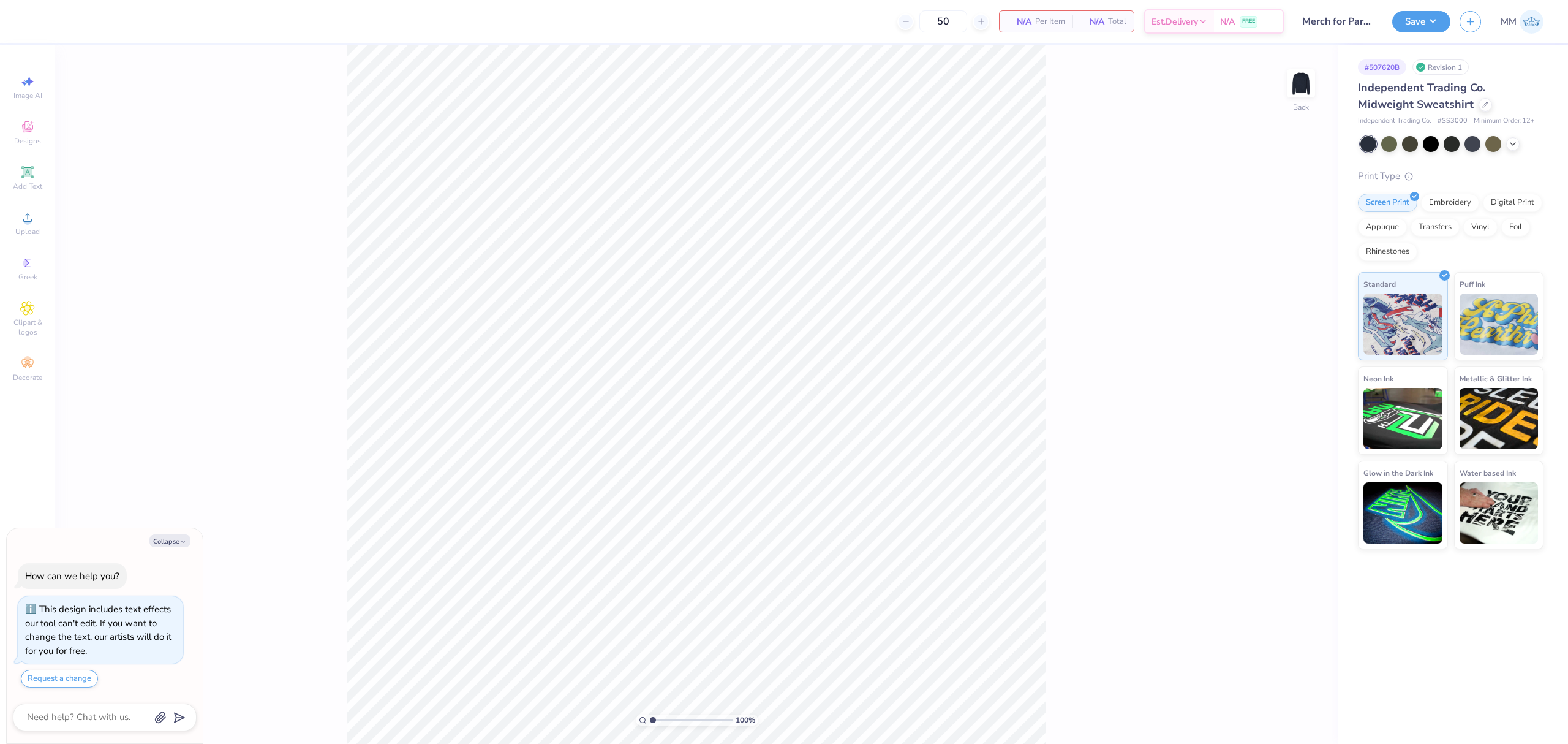
type textarea "x"
